Goal: Obtain resource: Obtain resource

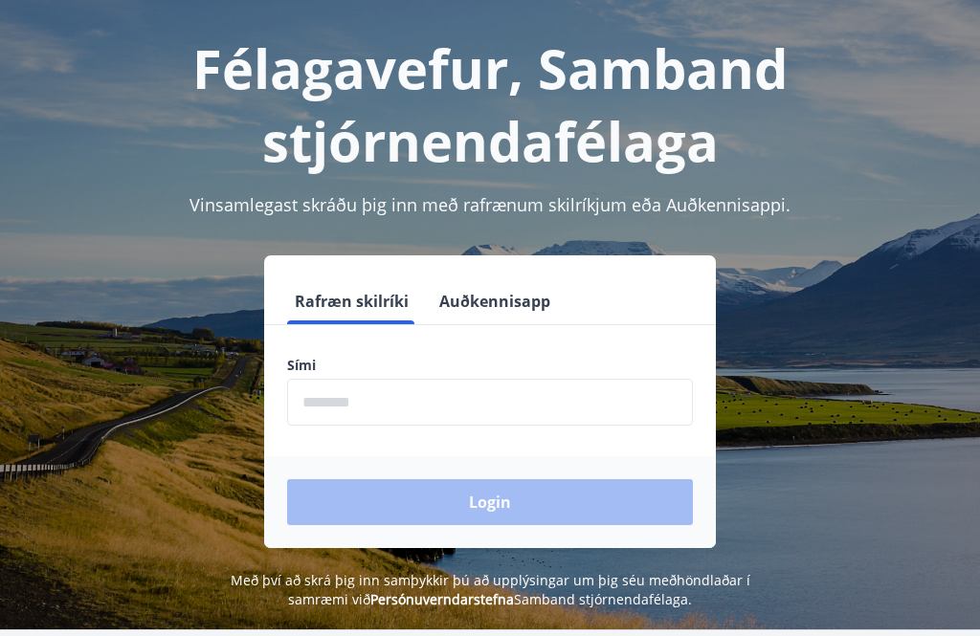
scroll to position [83, 0]
click at [387, 407] on input "phone" at bounding box center [490, 402] width 406 height 47
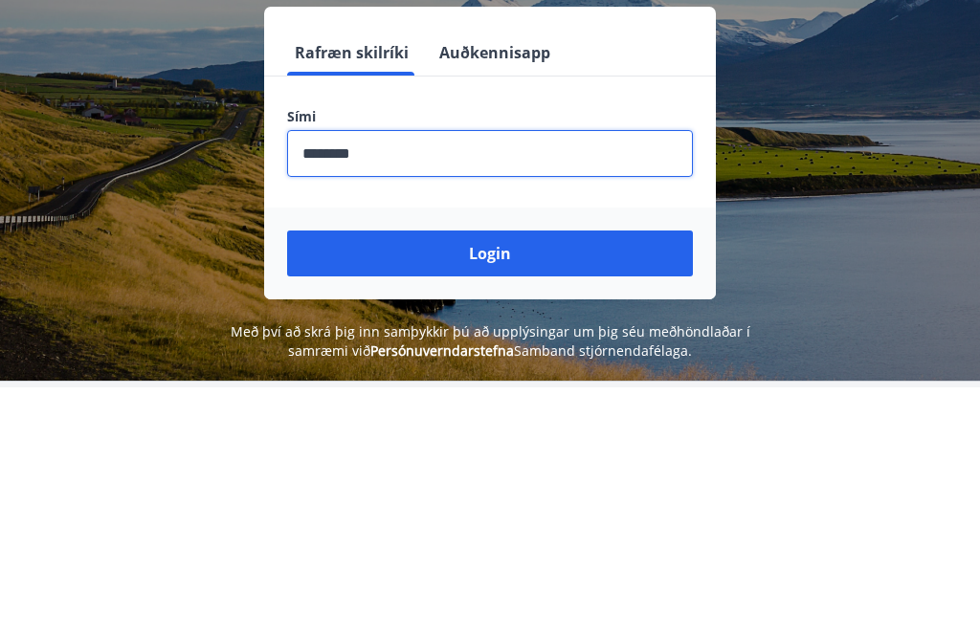
type input "********"
click at [482, 479] on button "Login" at bounding box center [490, 502] width 406 height 46
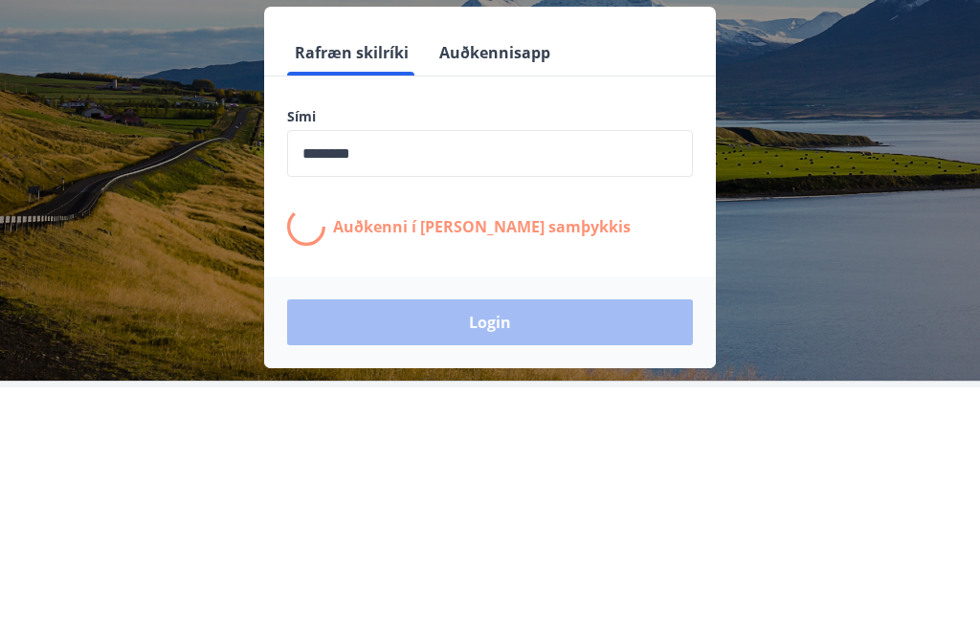
scroll to position [237, 0]
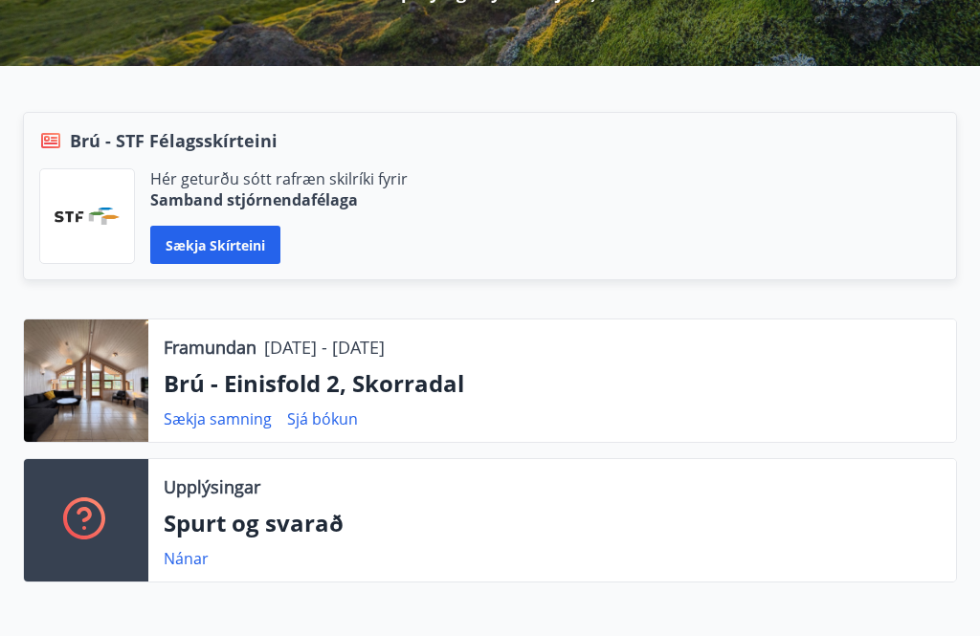
scroll to position [413, 0]
click at [323, 409] on link "Sjá bókun" at bounding box center [322, 419] width 71 height 21
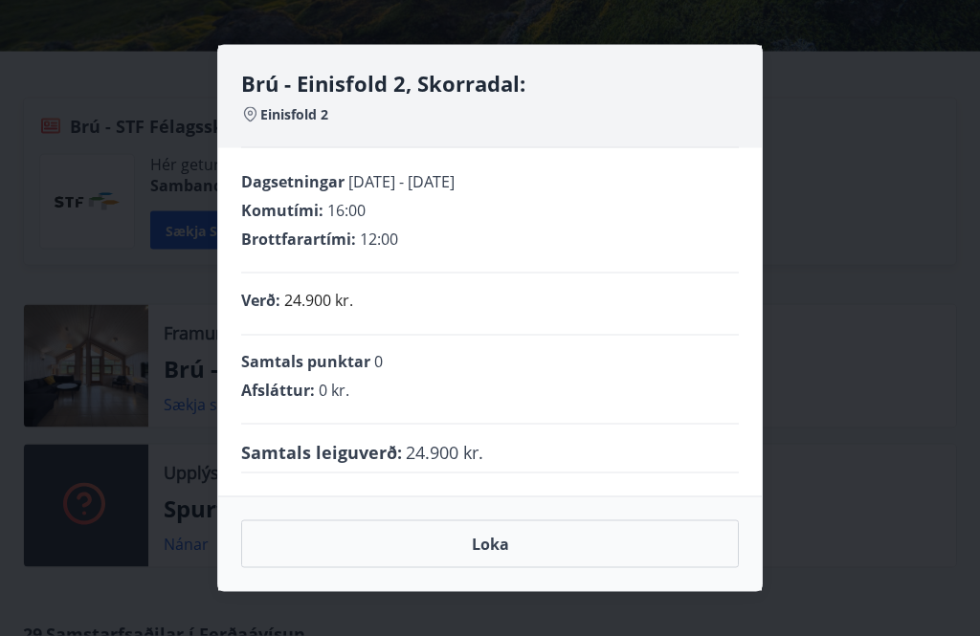
scroll to position [411, 0]
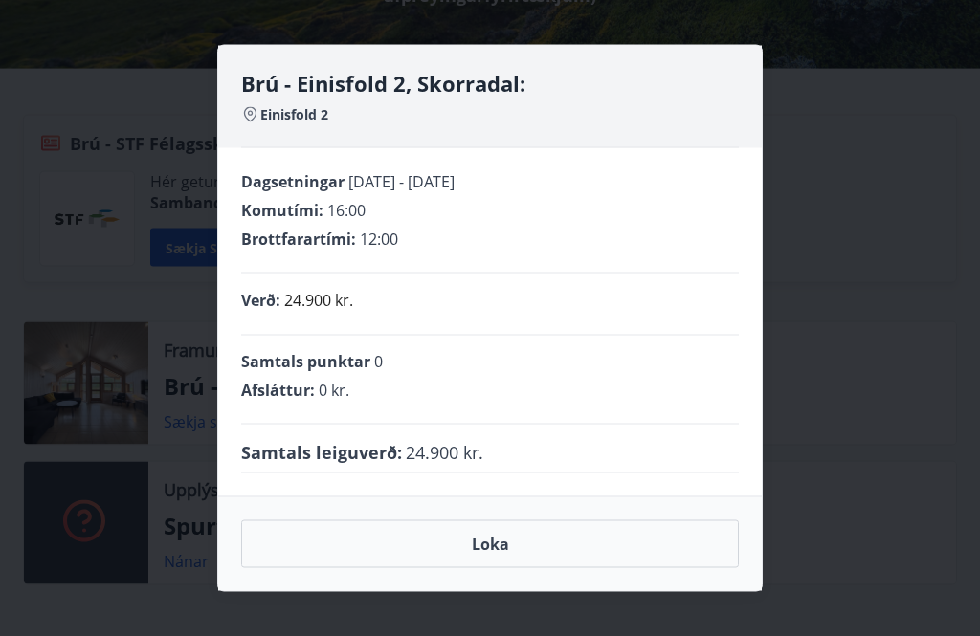
click at [106, 247] on div "Brú - Einisfold 2, Skorradal: Einisfold 2 Dagsetningar 29.08.2025 - 01.09.2025 …" at bounding box center [490, 318] width 980 height 636
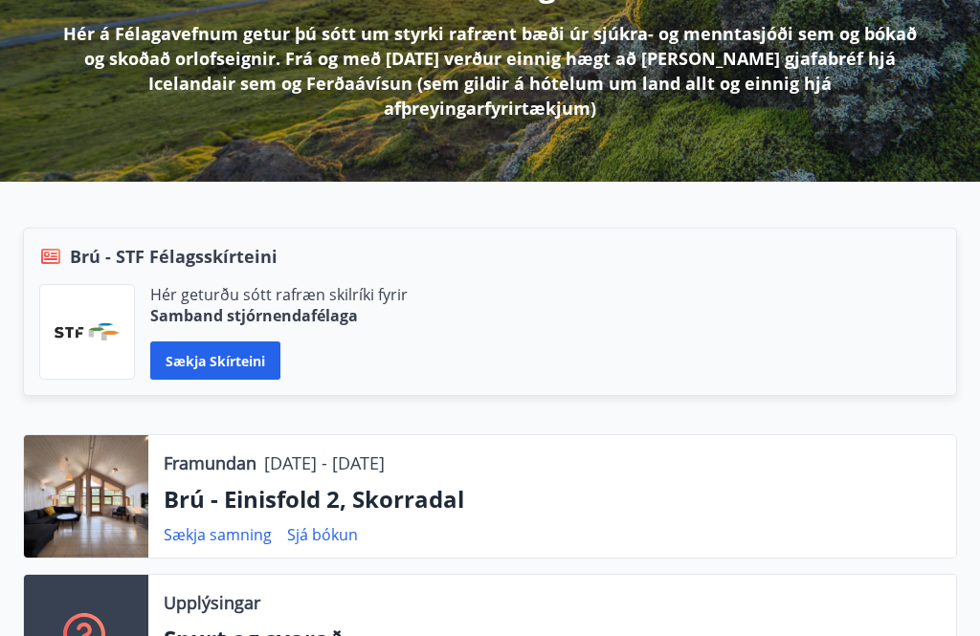
scroll to position [298, 0]
click at [218, 524] on link "Sækja samning" at bounding box center [218, 534] width 108 height 21
click at [225, 524] on link "Sækja samning" at bounding box center [218, 534] width 108 height 21
click at [234, 524] on link "Sækja samning" at bounding box center [218, 534] width 108 height 21
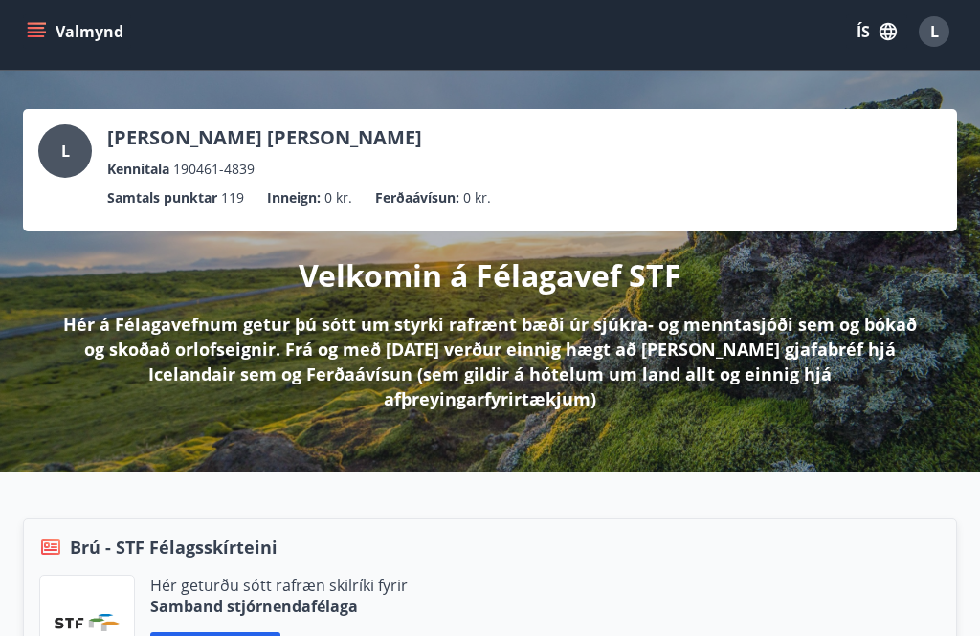
scroll to position [0, 0]
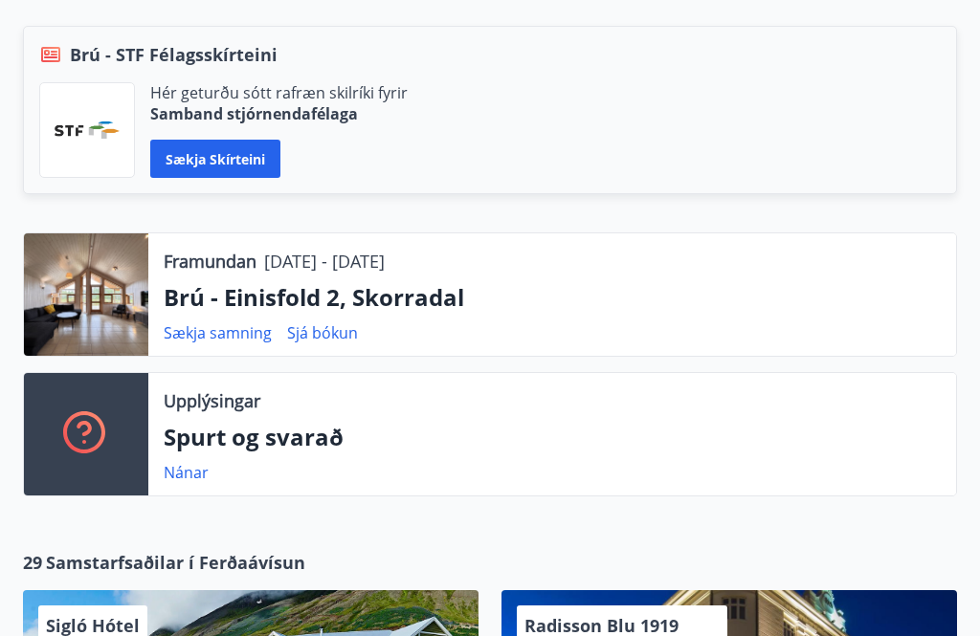
scroll to position [500, 0]
click at [214, 323] on link "Sækja samning" at bounding box center [218, 333] width 108 height 21
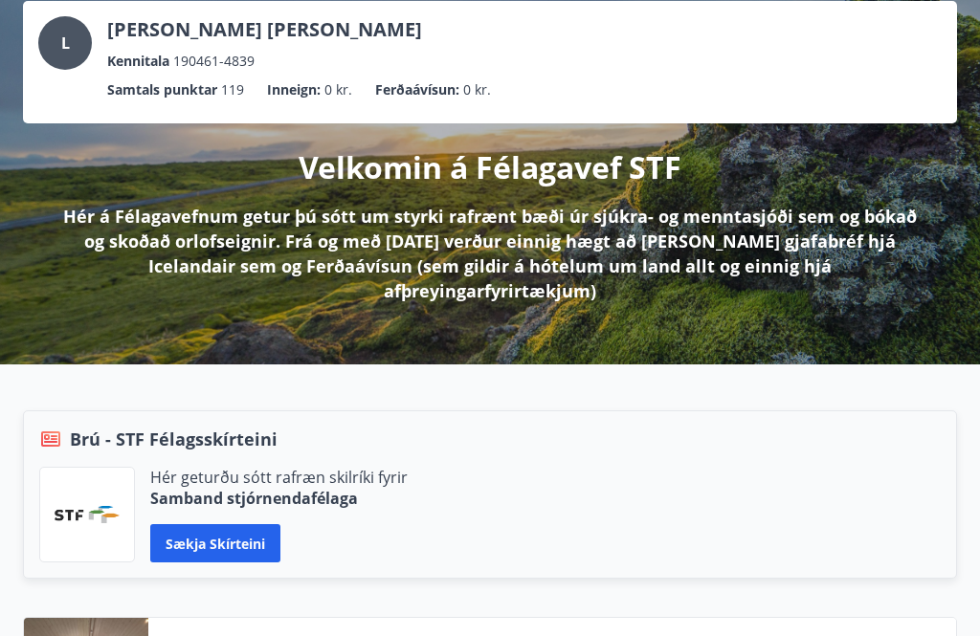
scroll to position [0, 0]
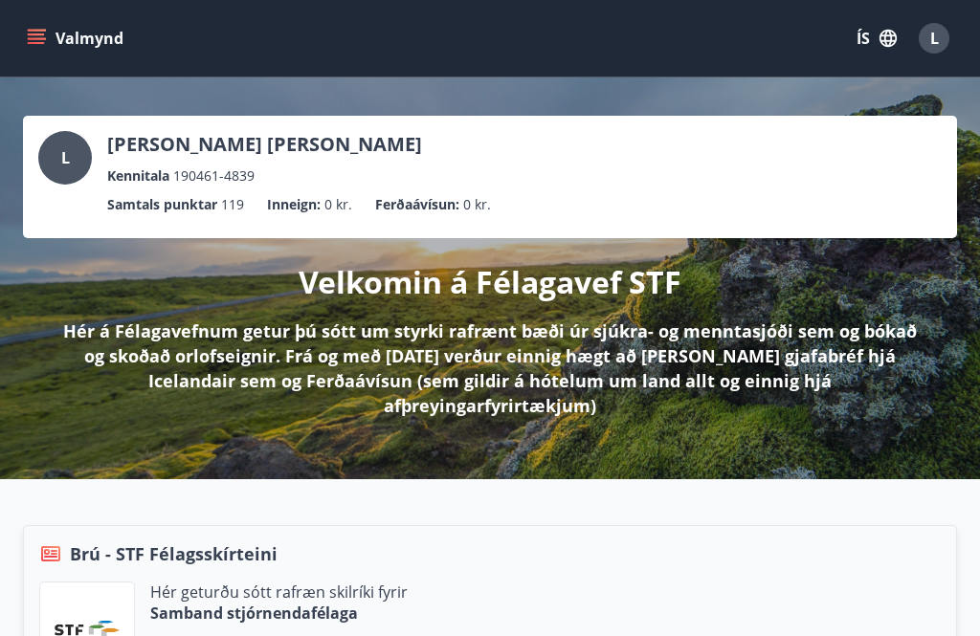
click at [37, 33] on icon "menu" at bounding box center [36, 34] width 17 height 2
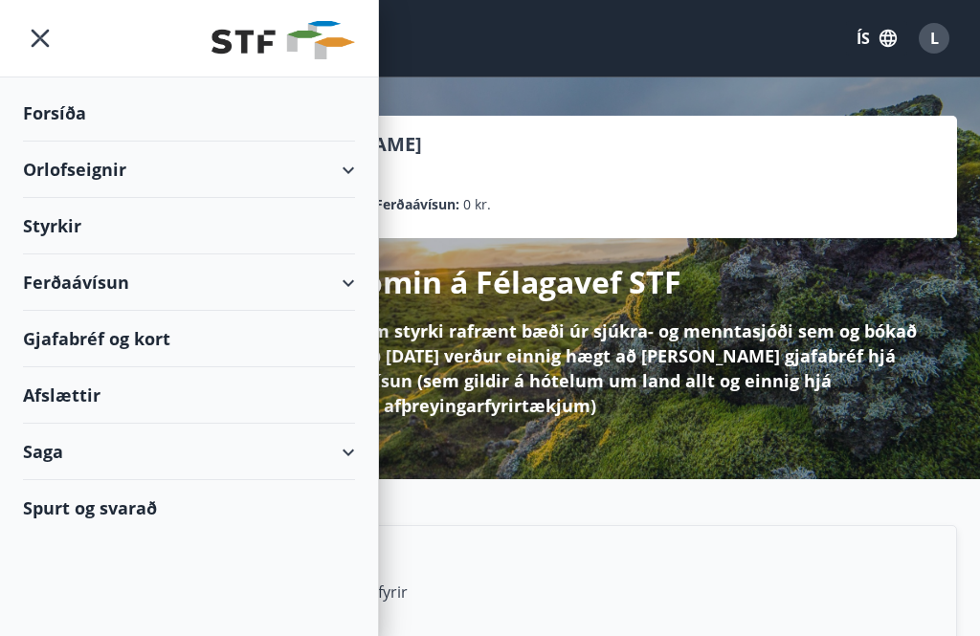
click at [58, 142] on div "Styrkir" at bounding box center [189, 113] width 332 height 56
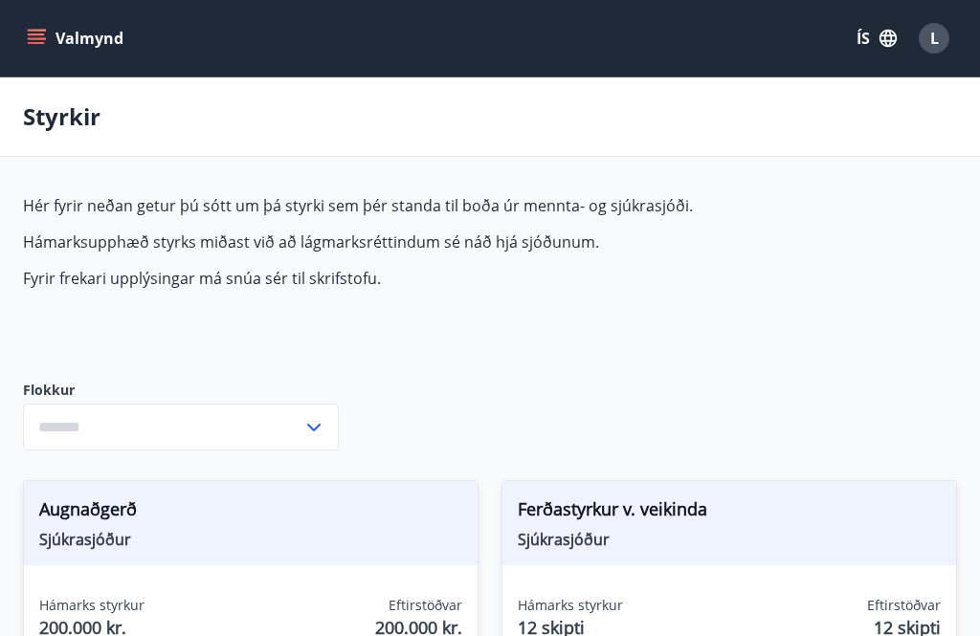
type input "***"
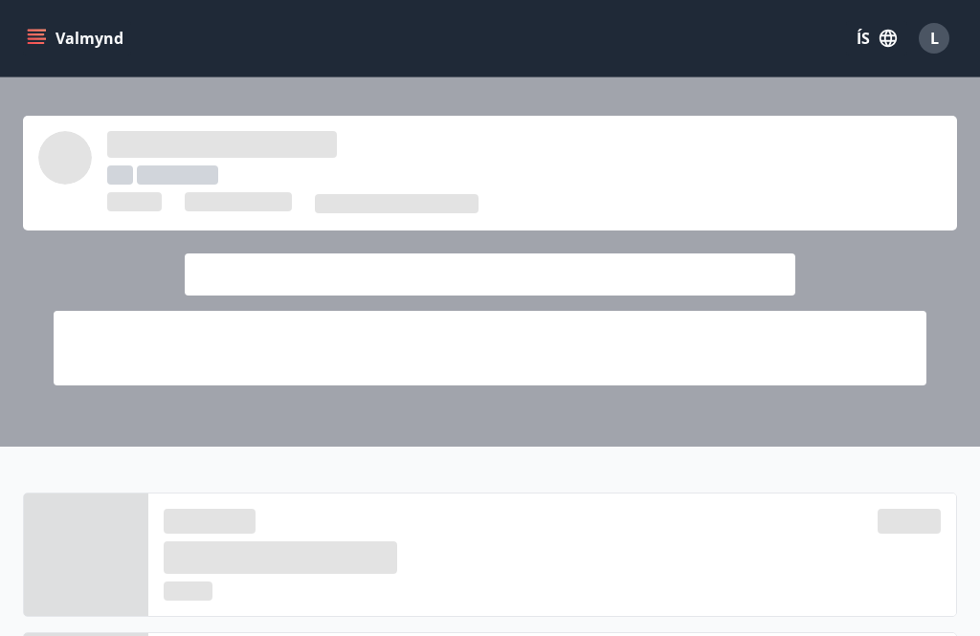
click at [623, 362] on span at bounding box center [490, 348] width 873 height 75
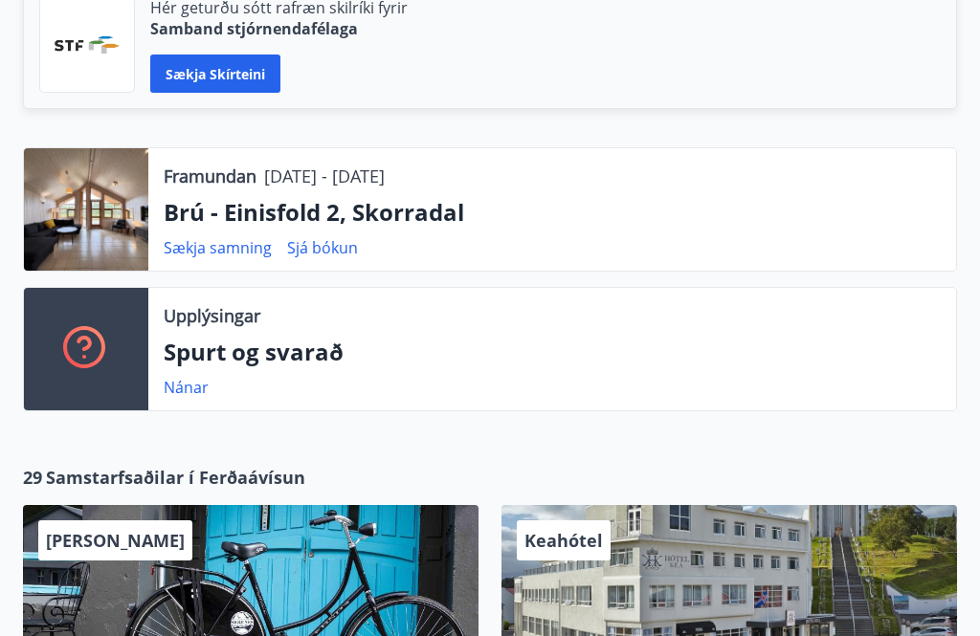
scroll to position [586, 0]
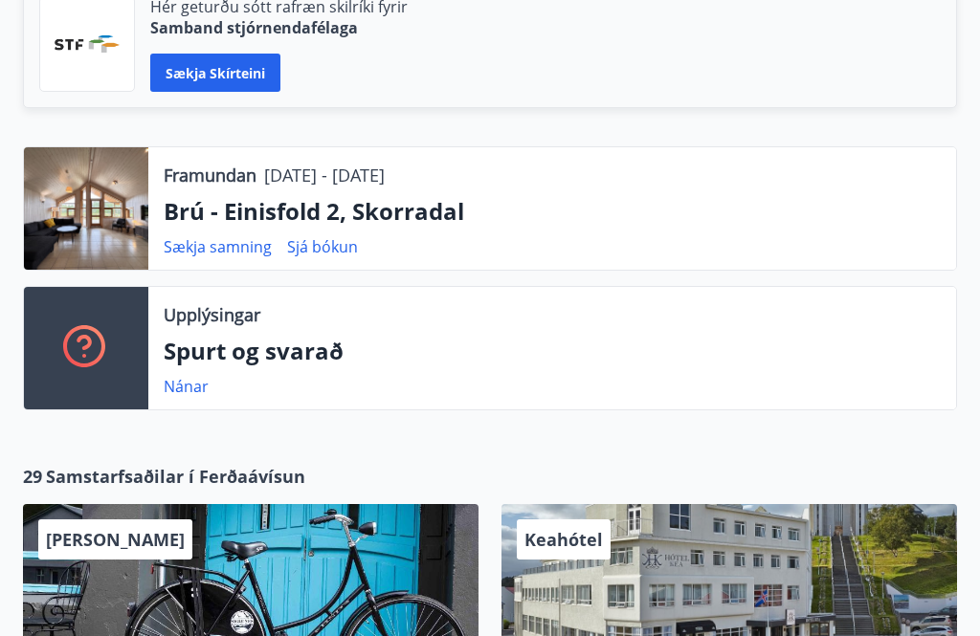
click at [224, 201] on p "Brú - Einisfold 2, Skorradal" at bounding box center [552, 211] width 777 height 33
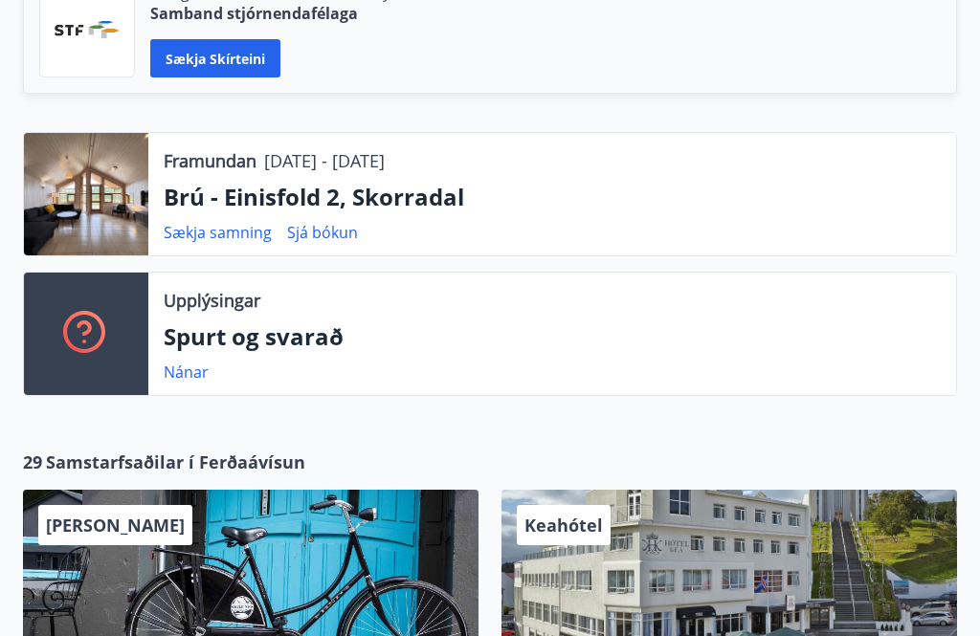
scroll to position [600, 0]
click at [231, 222] on link "Sækja samning" at bounding box center [218, 232] width 108 height 21
click at [209, 222] on link "Sækja samning" at bounding box center [218, 232] width 108 height 21
click at [234, 222] on link "Sækja samning" at bounding box center [218, 232] width 108 height 21
click at [232, 222] on link "Sækja samning" at bounding box center [218, 232] width 108 height 21
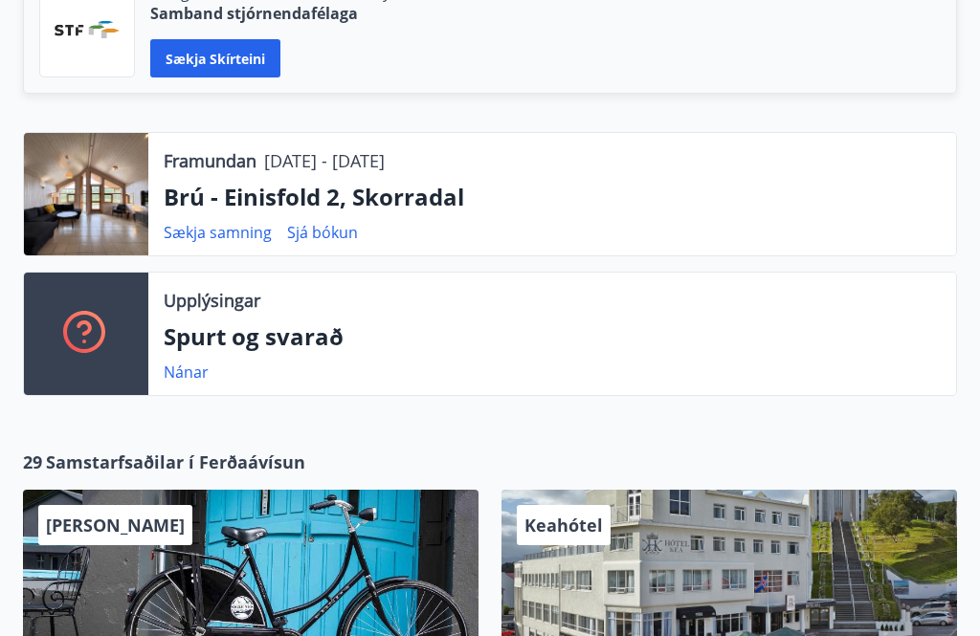
click at [231, 222] on link "Sækja samning" at bounding box center [218, 232] width 108 height 21
click at [230, 222] on link "Sækja samning" at bounding box center [218, 232] width 108 height 21
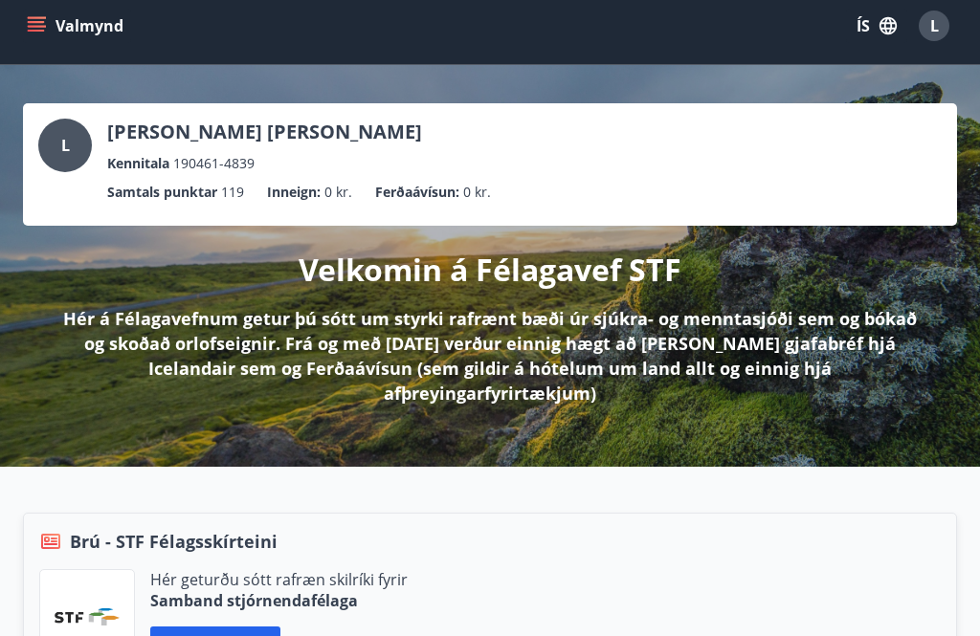
scroll to position [0, 0]
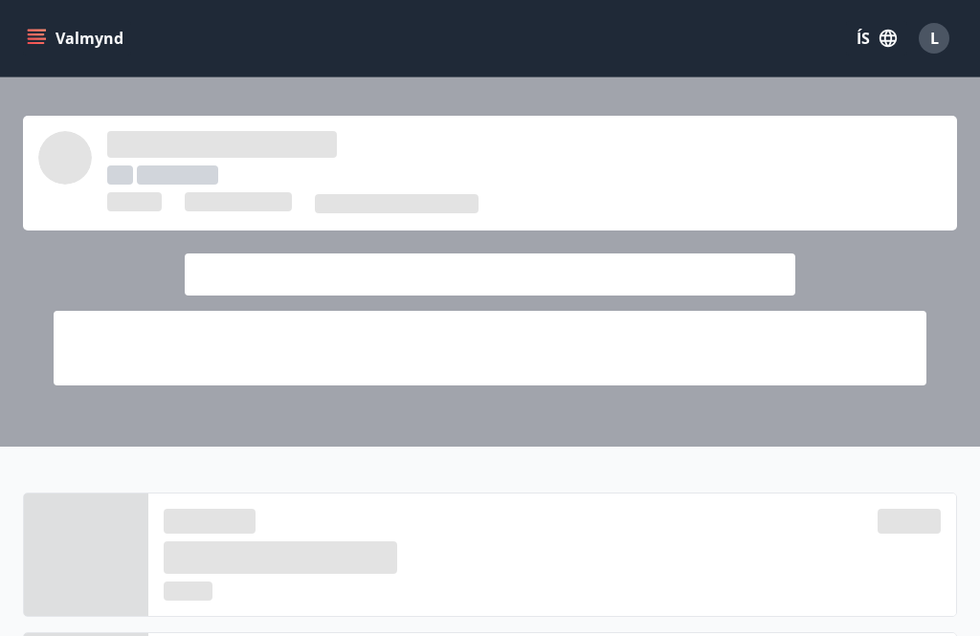
click at [945, 41] on div "L" at bounding box center [934, 38] width 31 height 31
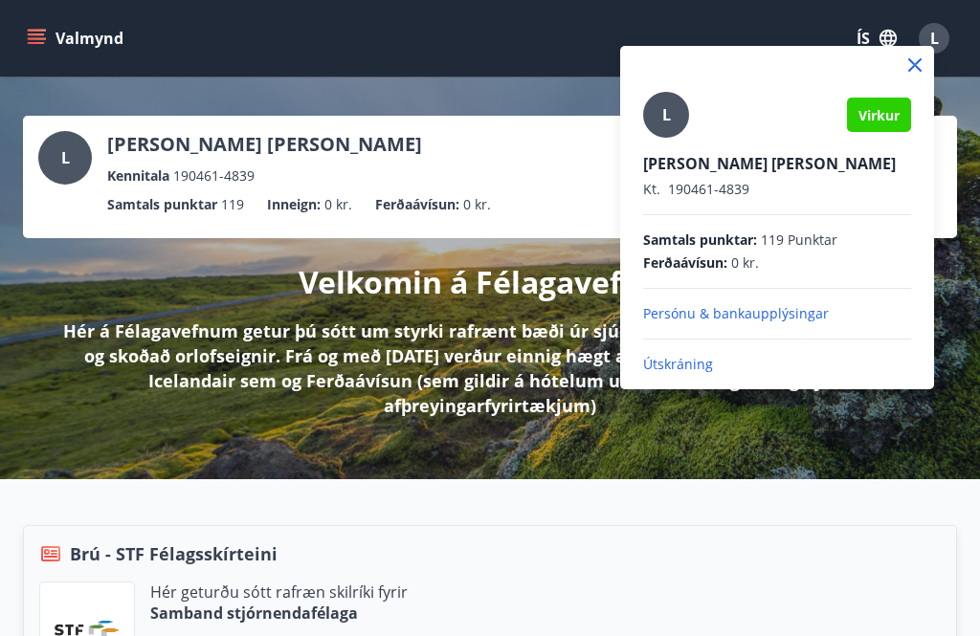
click at [715, 371] on p "Útskráning" at bounding box center [777, 364] width 268 height 19
